Goal: Check status: Check status

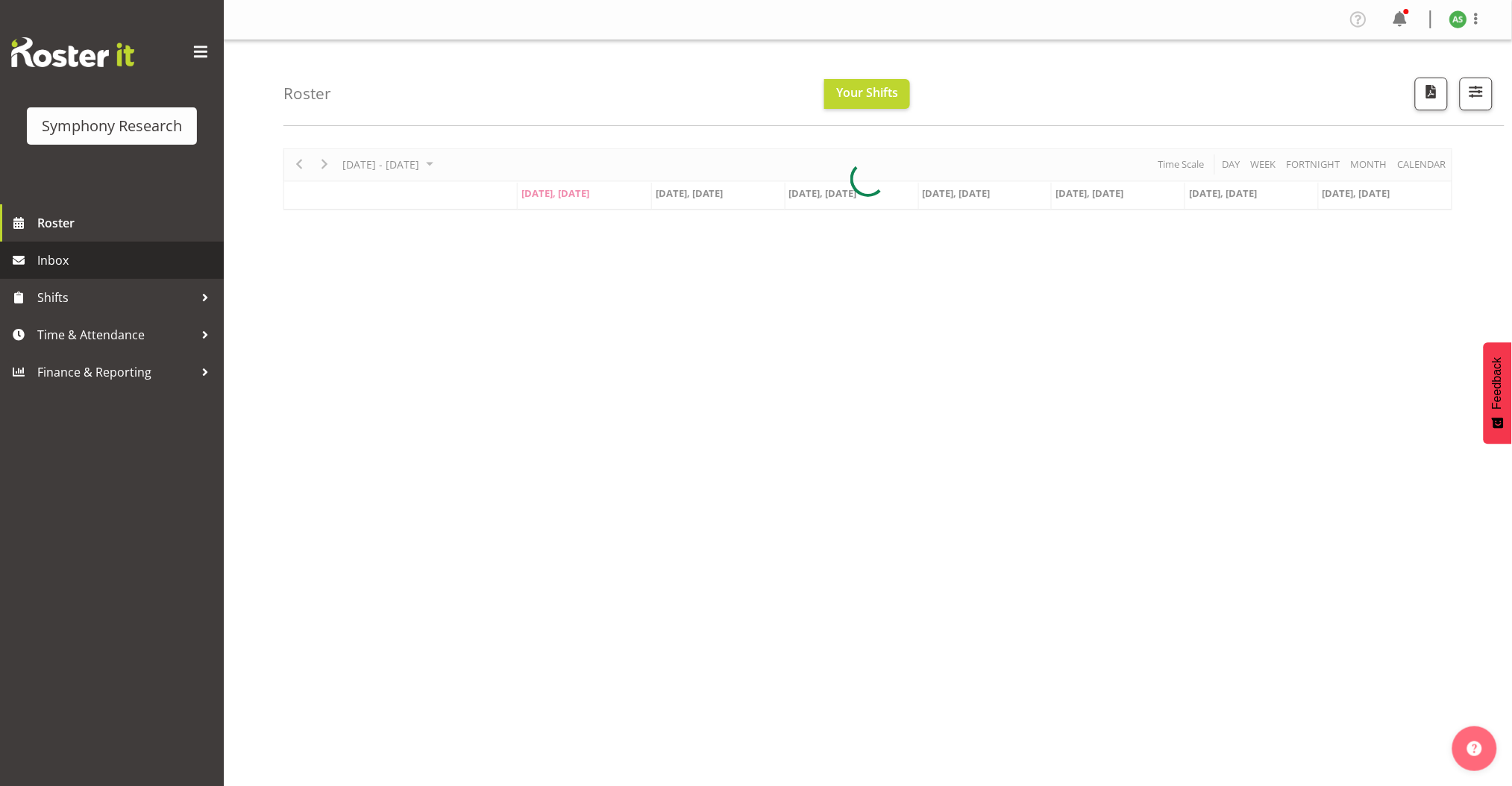
click at [87, 263] on span "Inbox" at bounding box center [127, 261] width 179 height 23
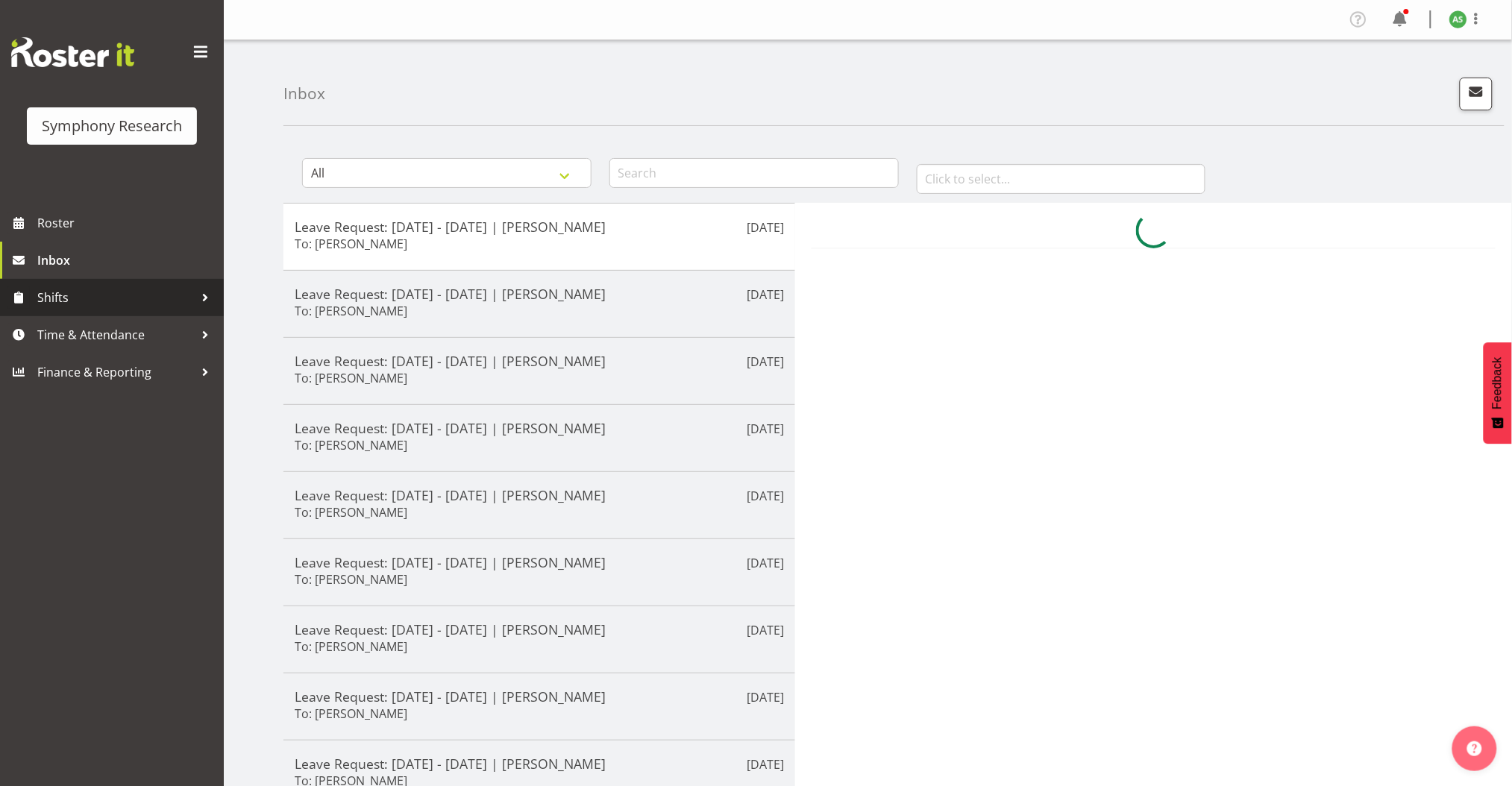
click at [77, 293] on span "Shifts" at bounding box center [115, 298] width 157 height 23
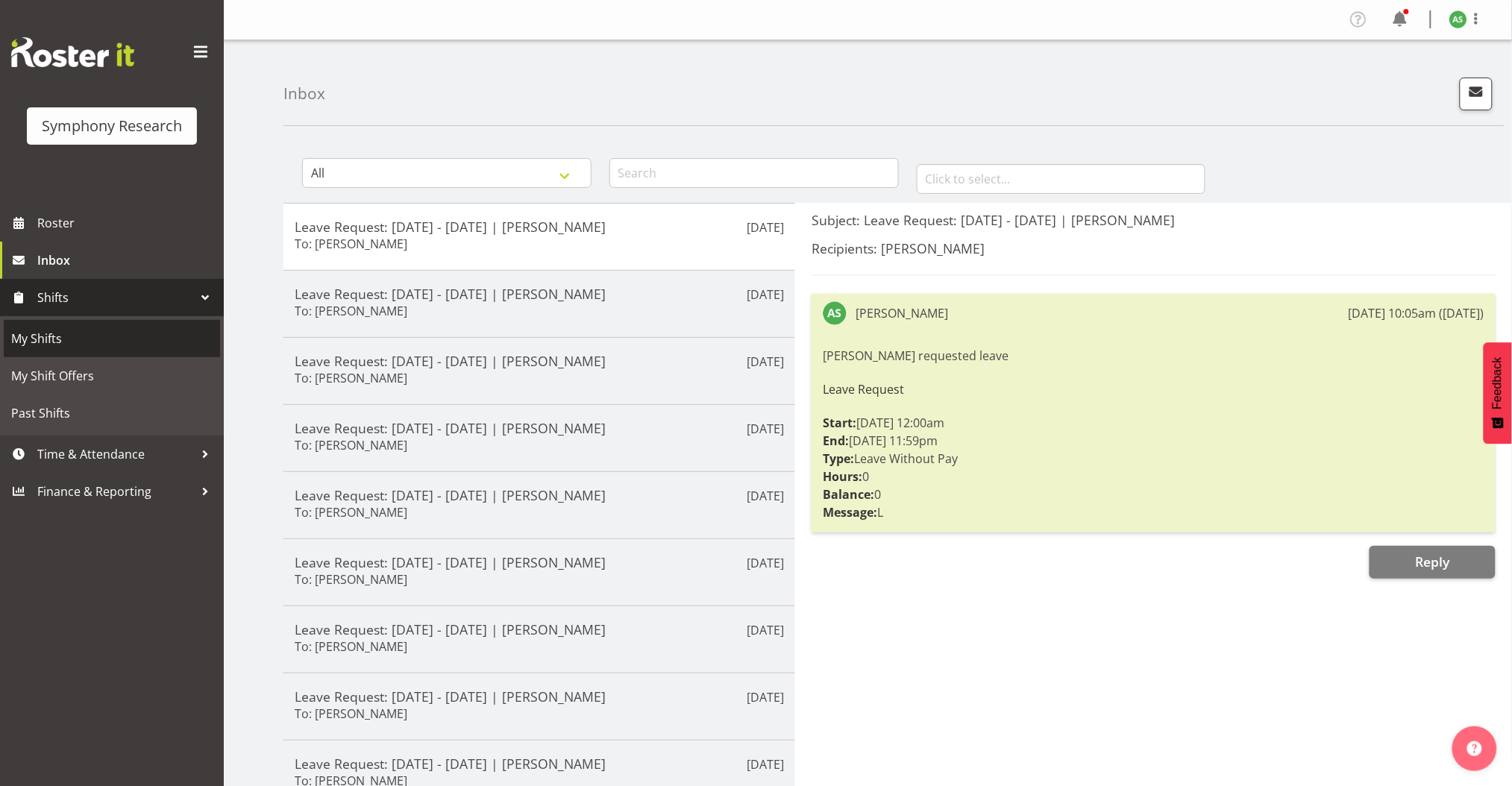
click at [68, 331] on span "My Shifts" at bounding box center [112, 339] width 202 height 23
